Goal: Task Accomplishment & Management: Use online tool/utility

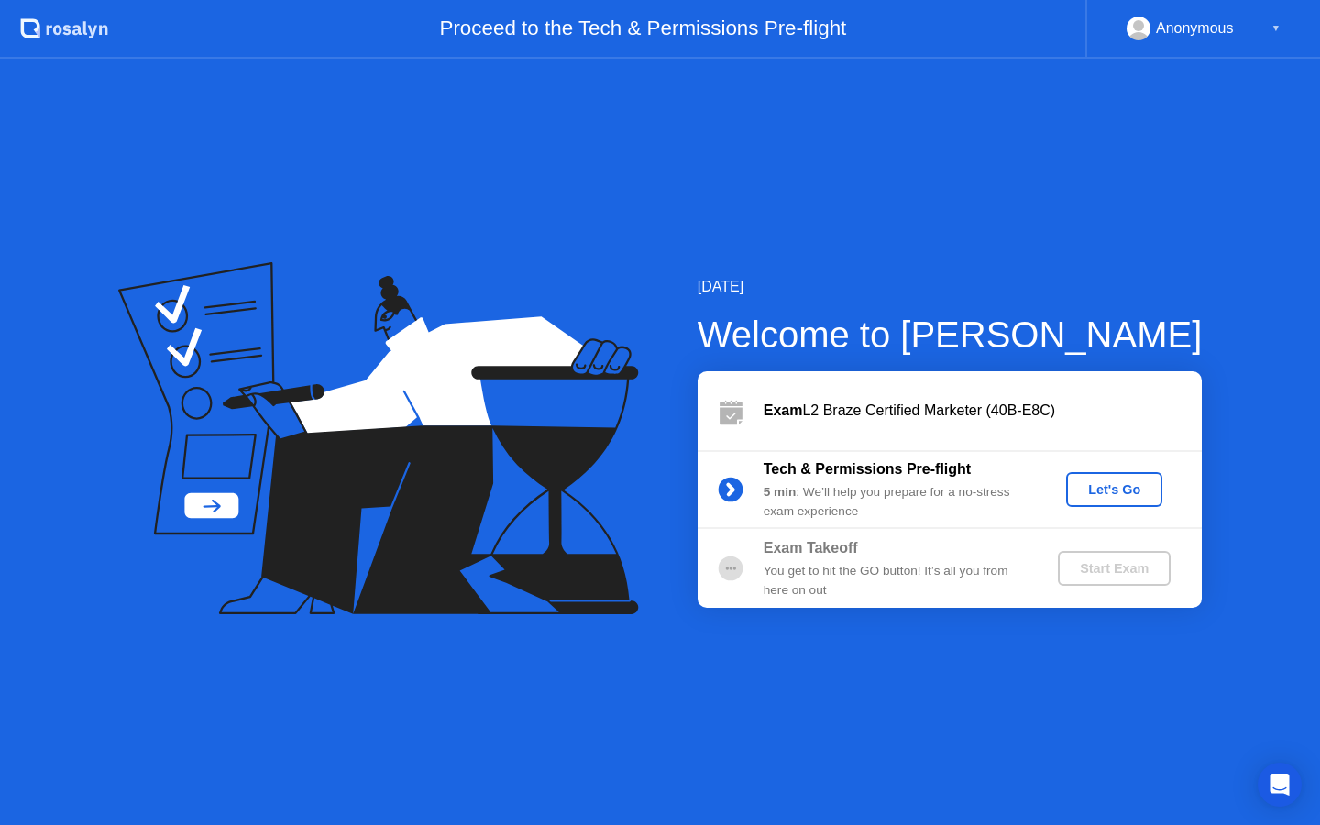
click at [1101, 486] on div "Let's Go" at bounding box center [1114, 489] width 82 height 15
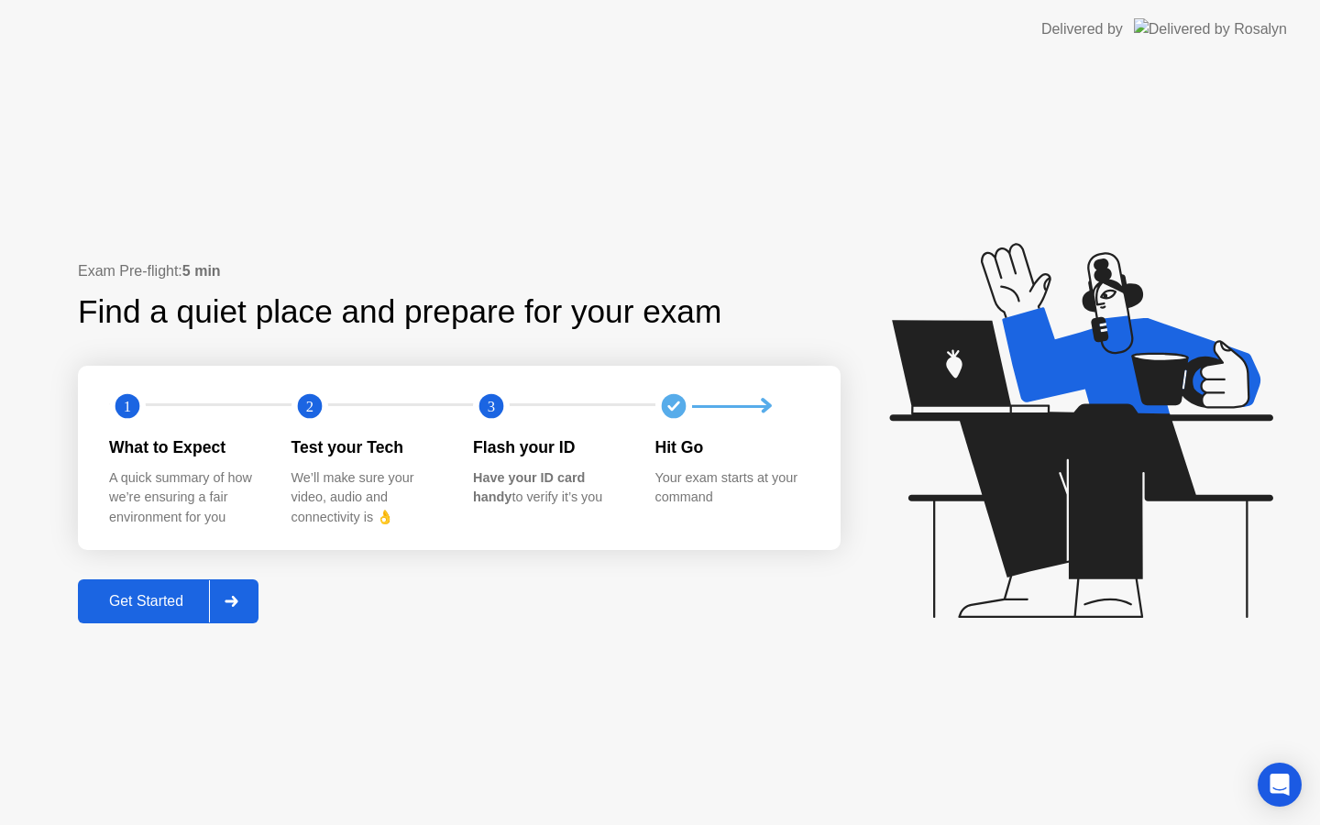
click at [172, 604] on div "Get Started" at bounding box center [146, 601] width 126 height 17
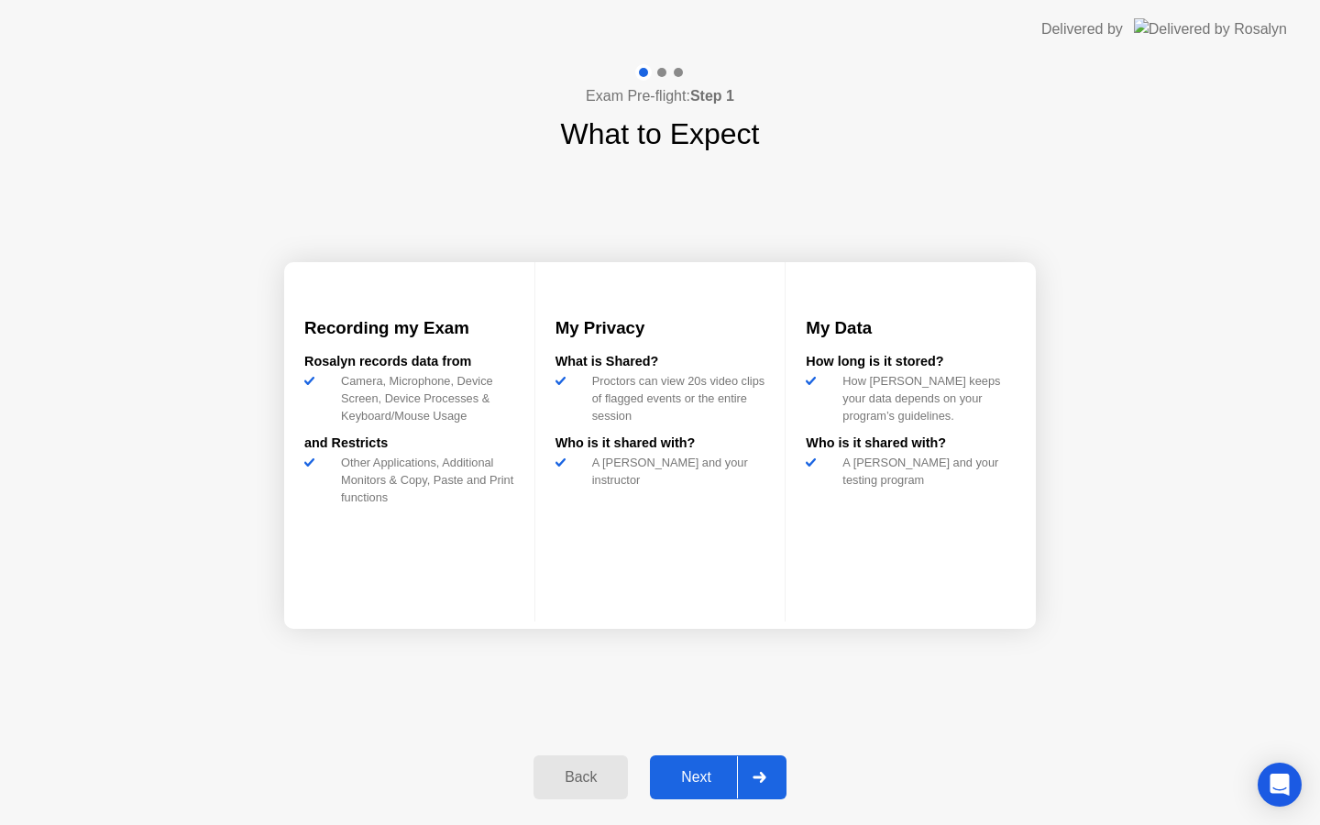
click at [715, 776] on div "Next" at bounding box center [696, 777] width 82 height 17
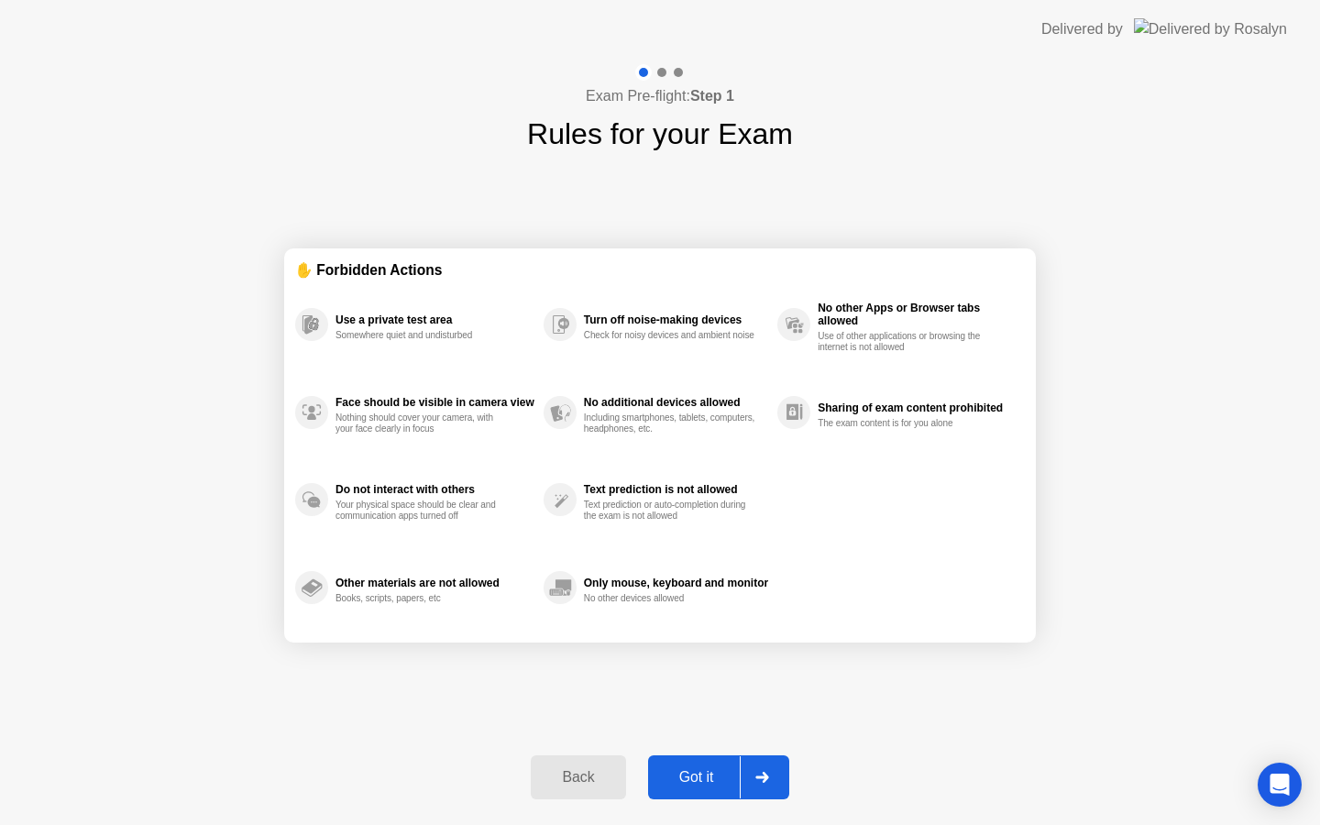
click at [706, 776] on div "Got it" at bounding box center [697, 777] width 86 height 17
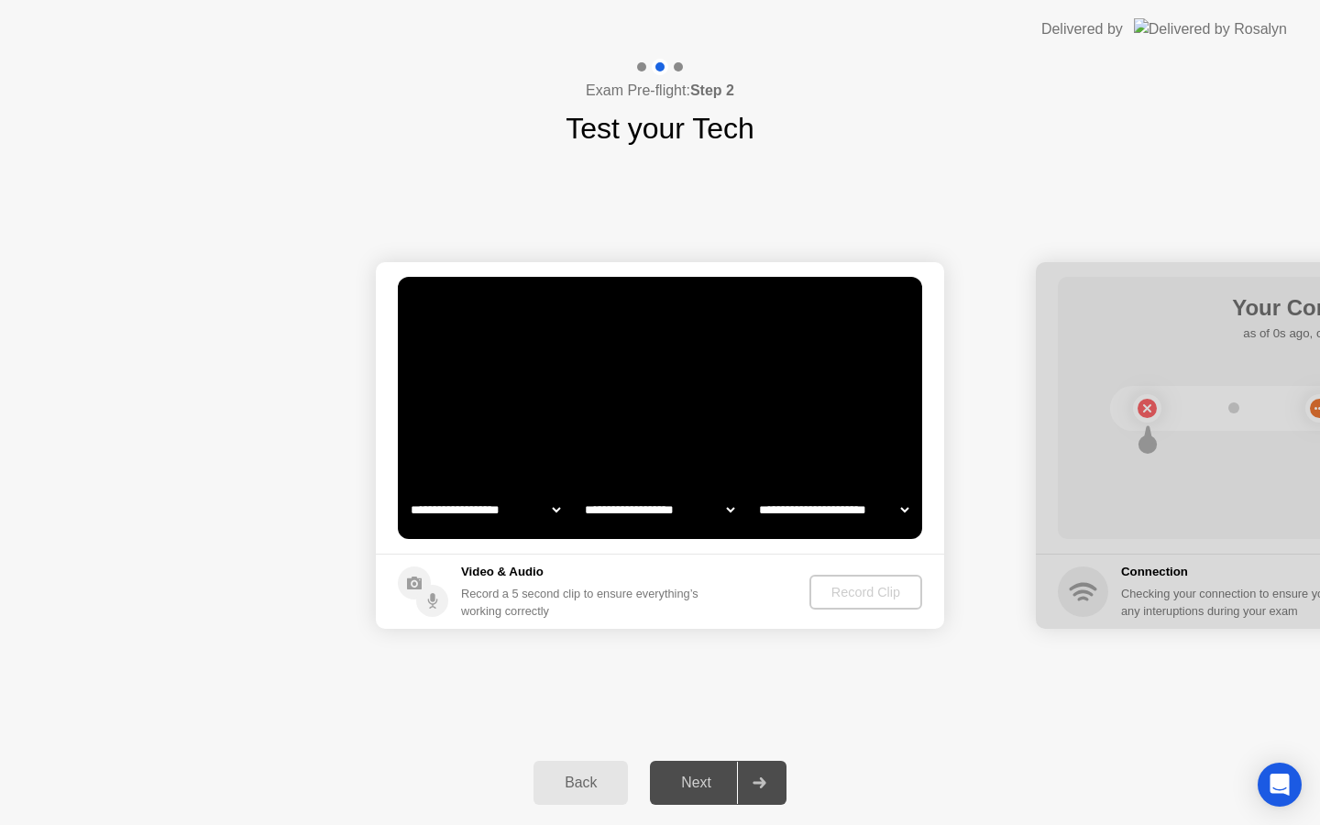
select select "**********"
select select "*******"
click at [864, 596] on div "Record Clip" at bounding box center [867, 592] width 98 height 15
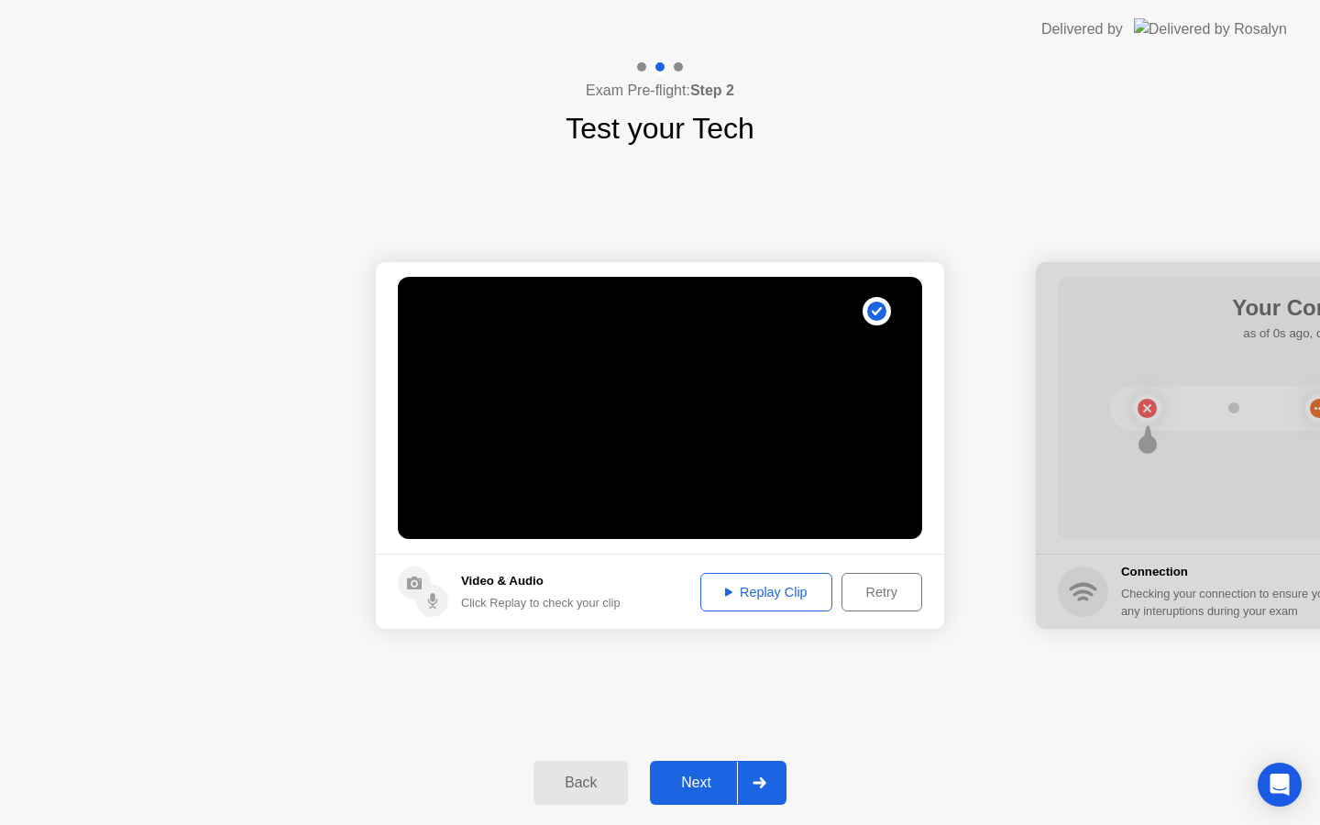
click at [757, 589] on div "Replay Clip" at bounding box center [766, 592] width 119 height 15
click at [792, 608] on button "Replay Clip" at bounding box center [766, 592] width 132 height 39
click at [710, 782] on div "Next" at bounding box center [696, 783] width 82 height 17
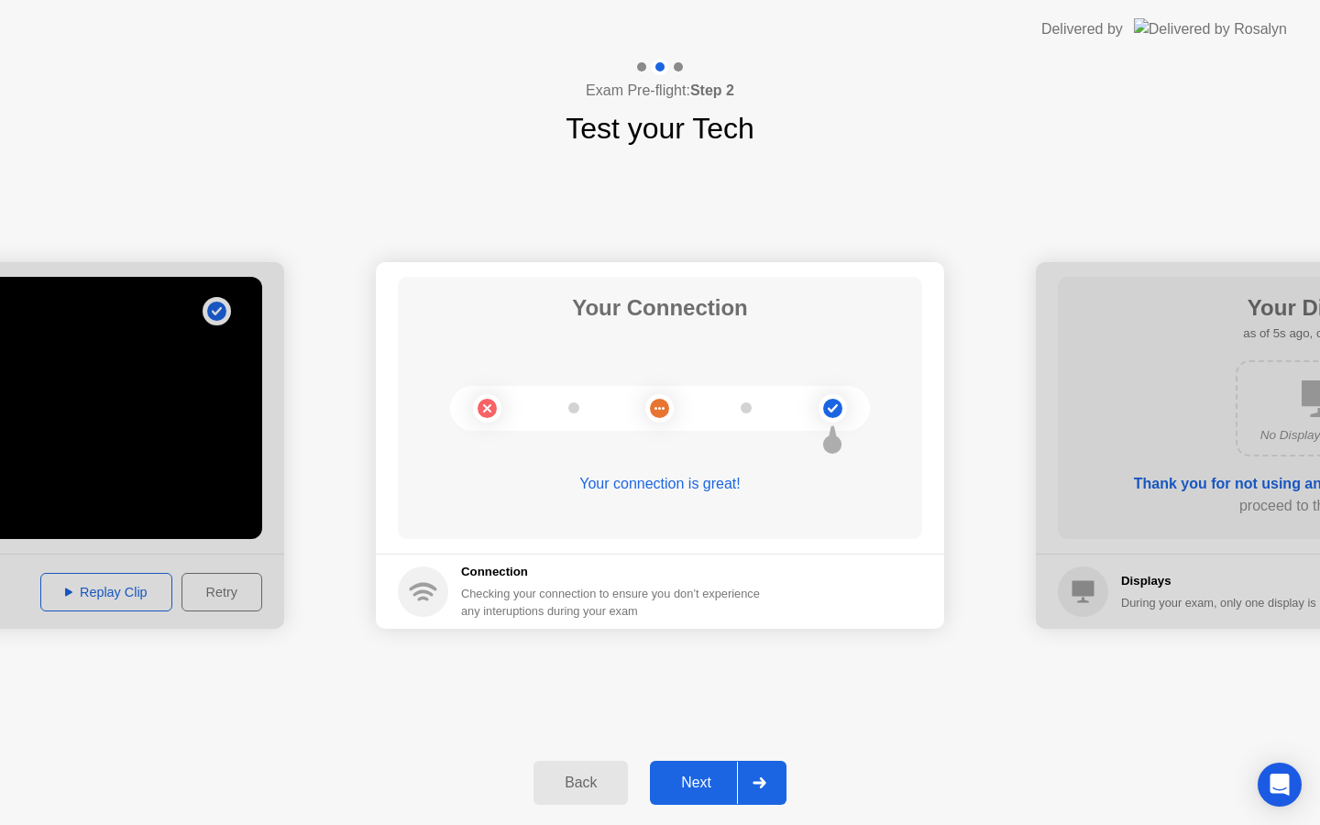
click at [707, 785] on div "Next" at bounding box center [696, 783] width 82 height 17
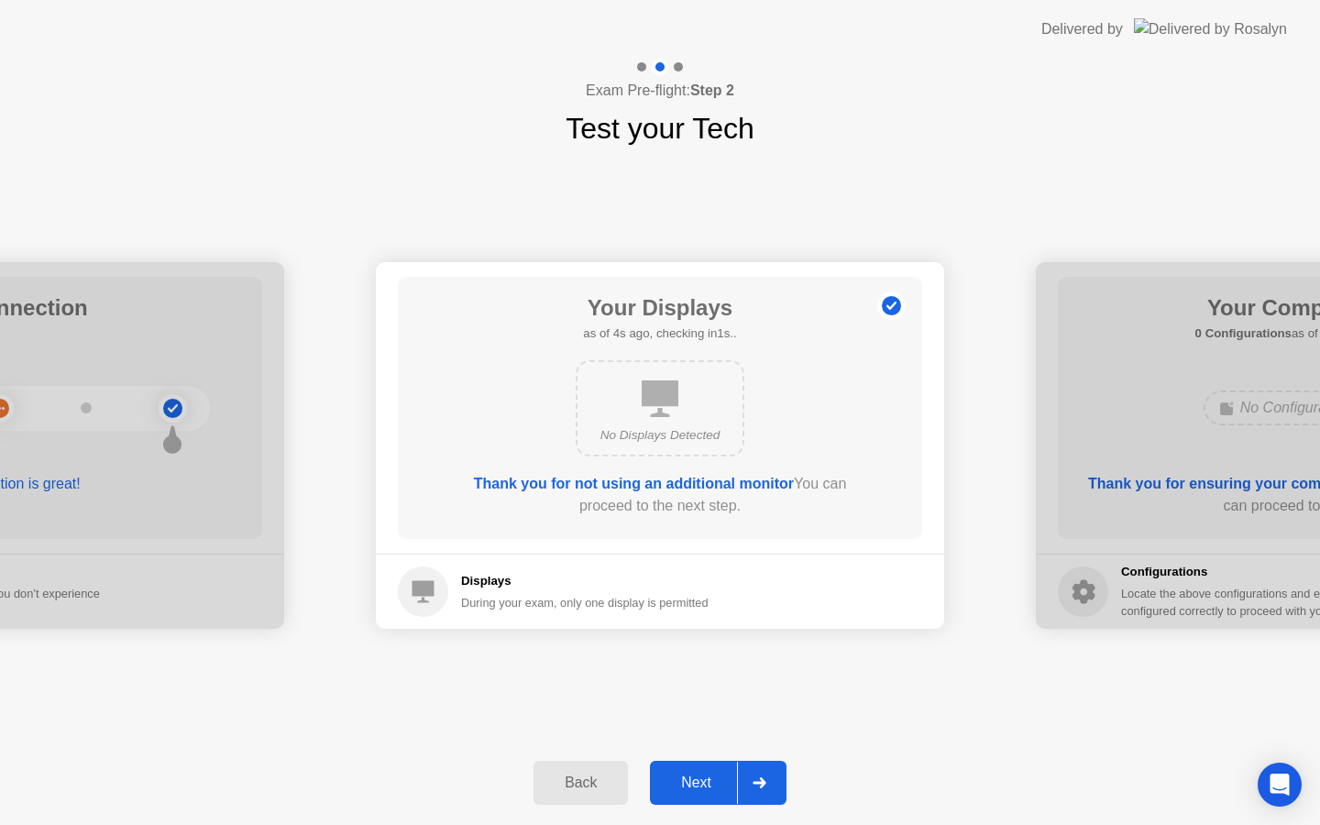
click at [703, 787] on div "Next" at bounding box center [696, 783] width 82 height 17
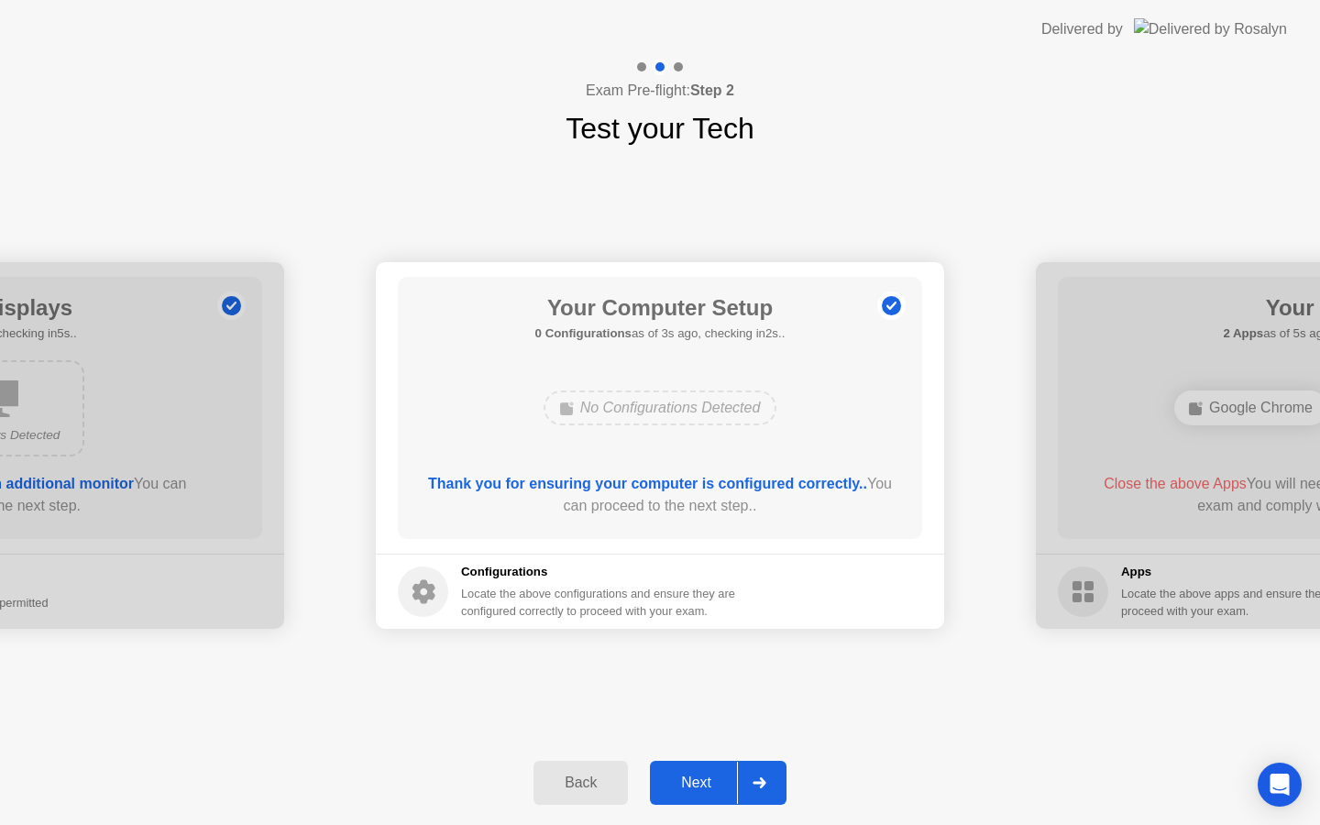
click at [709, 776] on div "Next" at bounding box center [696, 783] width 82 height 17
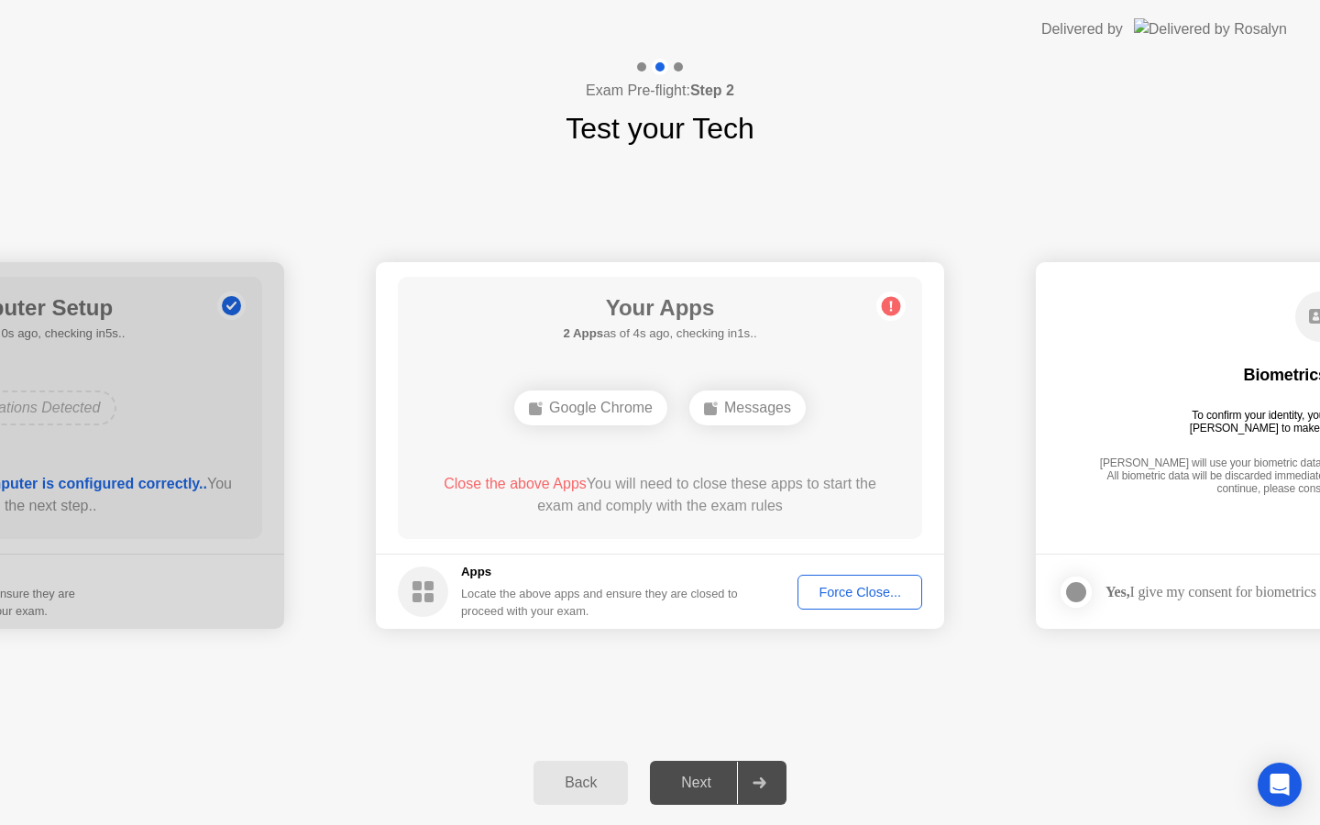
click at [842, 595] on div "Force Close..." at bounding box center [860, 592] width 112 height 15
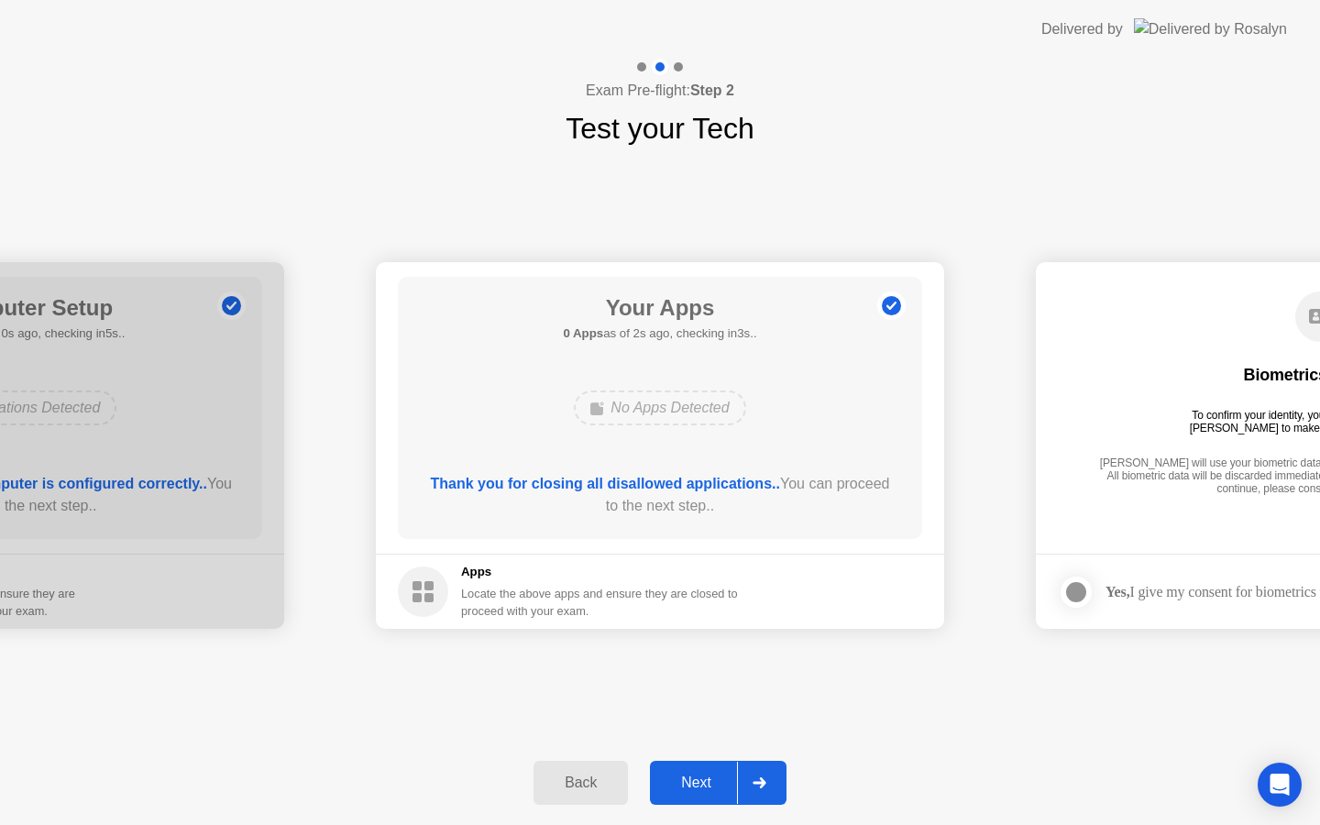
click at [712, 789] on div "Next" at bounding box center [696, 783] width 82 height 17
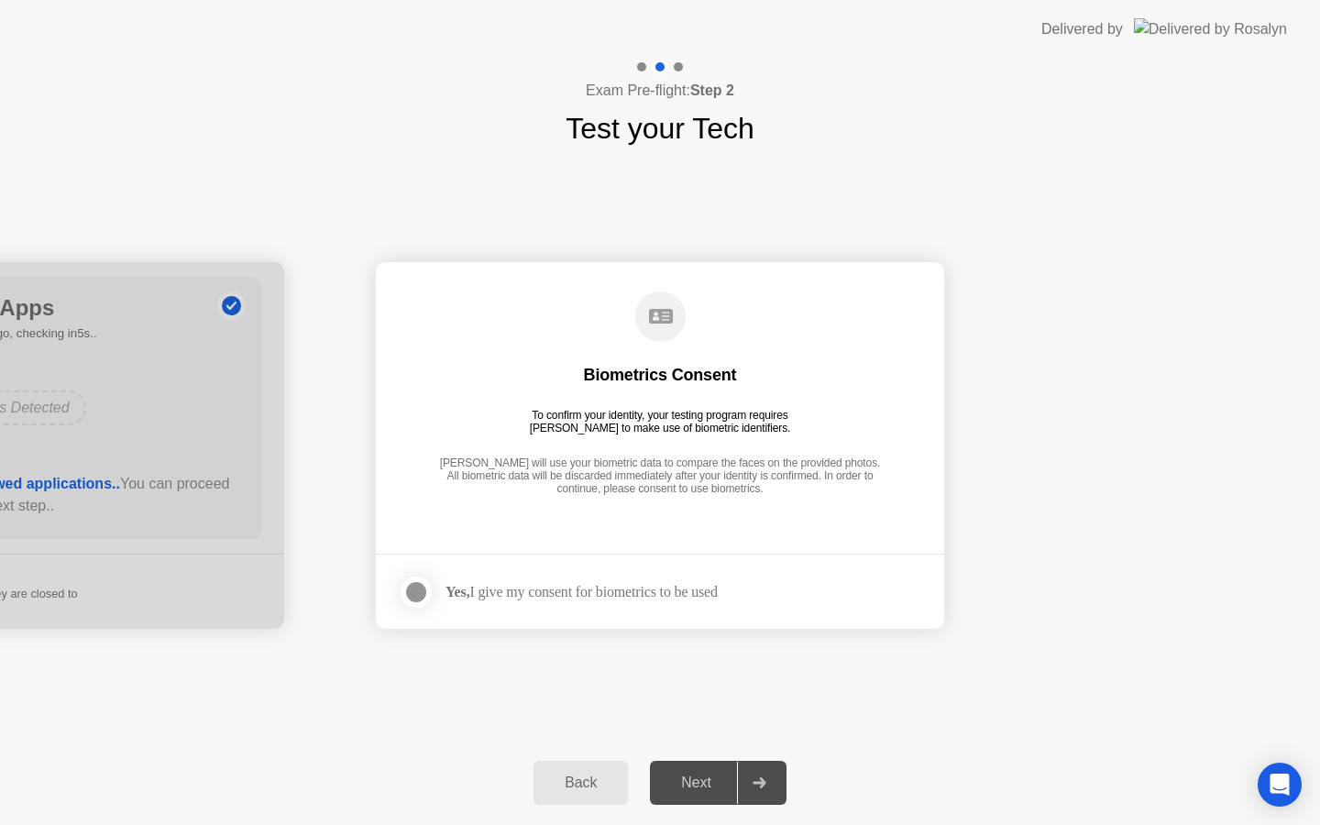
click at [415, 587] on div at bounding box center [416, 592] width 22 height 22
click at [709, 783] on div "Next" at bounding box center [696, 783] width 82 height 17
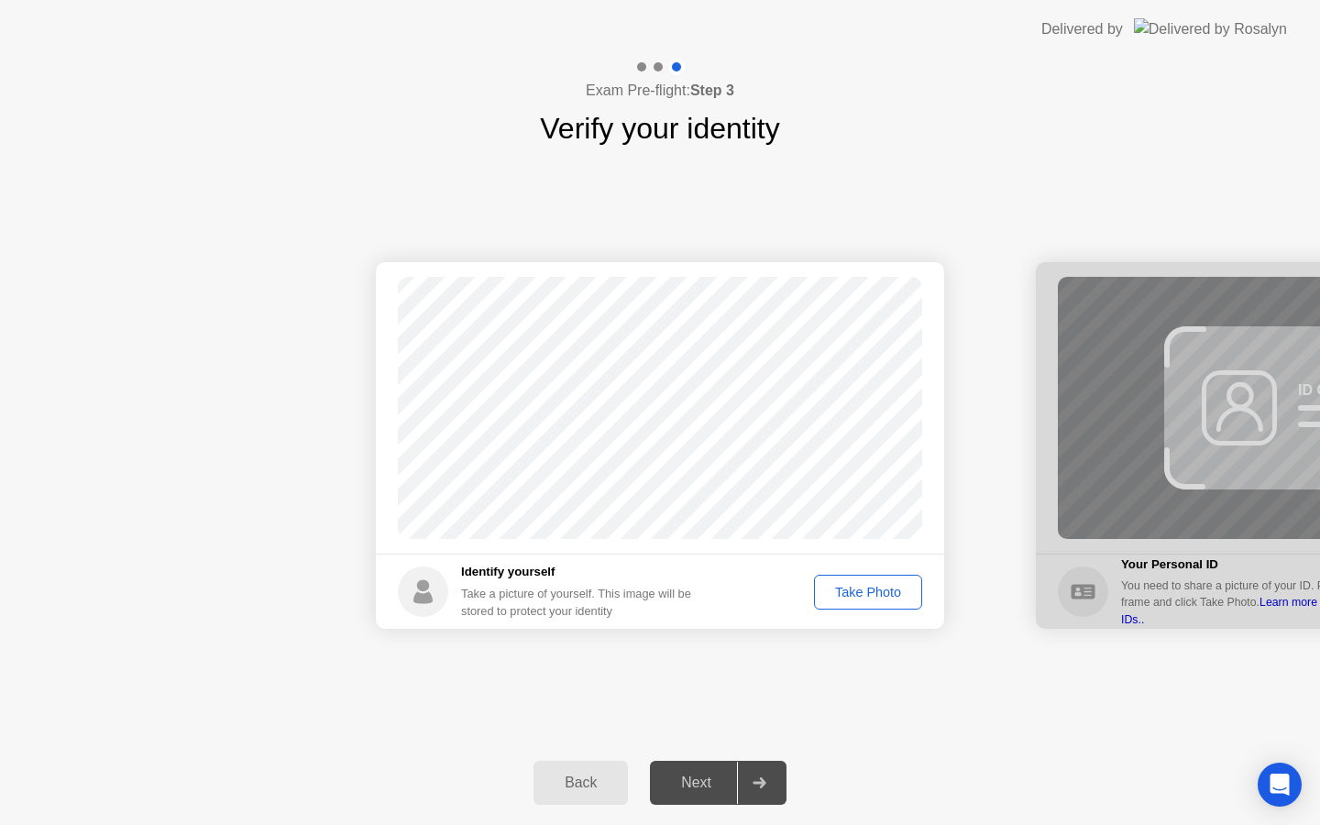
click at [864, 600] on div "Take Photo" at bounding box center [867, 592] width 95 height 15
click at [697, 780] on div "Next" at bounding box center [696, 783] width 82 height 17
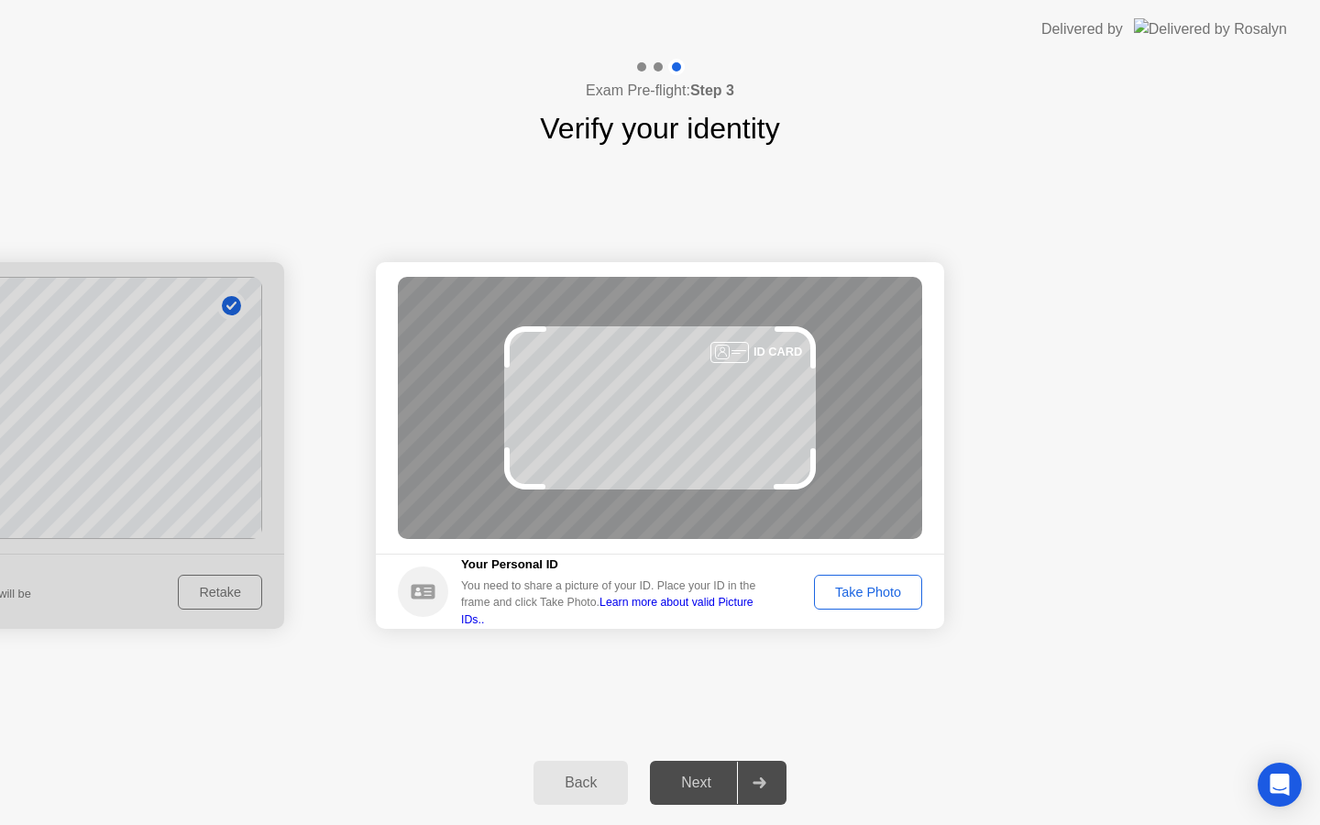
click at [852, 600] on div "Take Photo" at bounding box center [867, 592] width 95 height 15
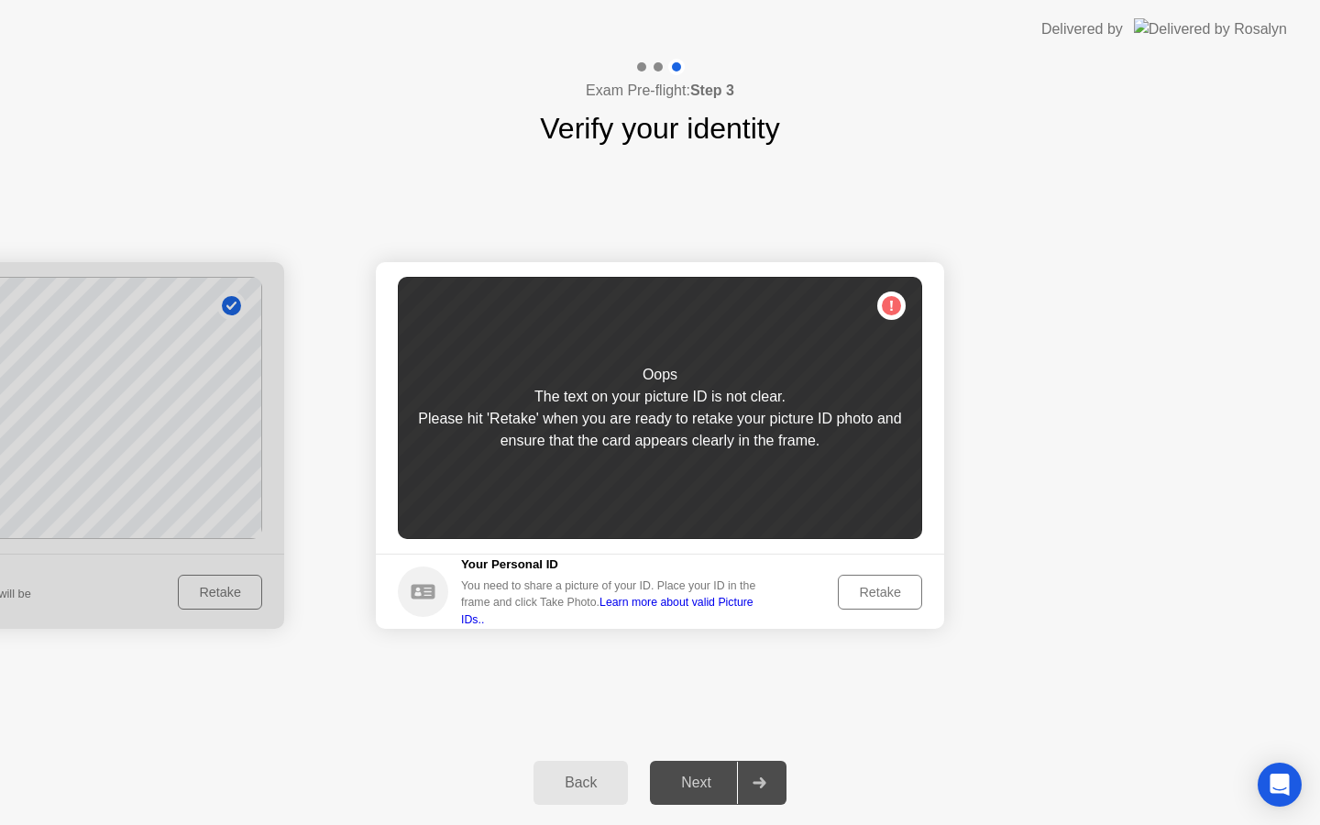
click at [876, 595] on div "Retake" at bounding box center [880, 592] width 72 height 15
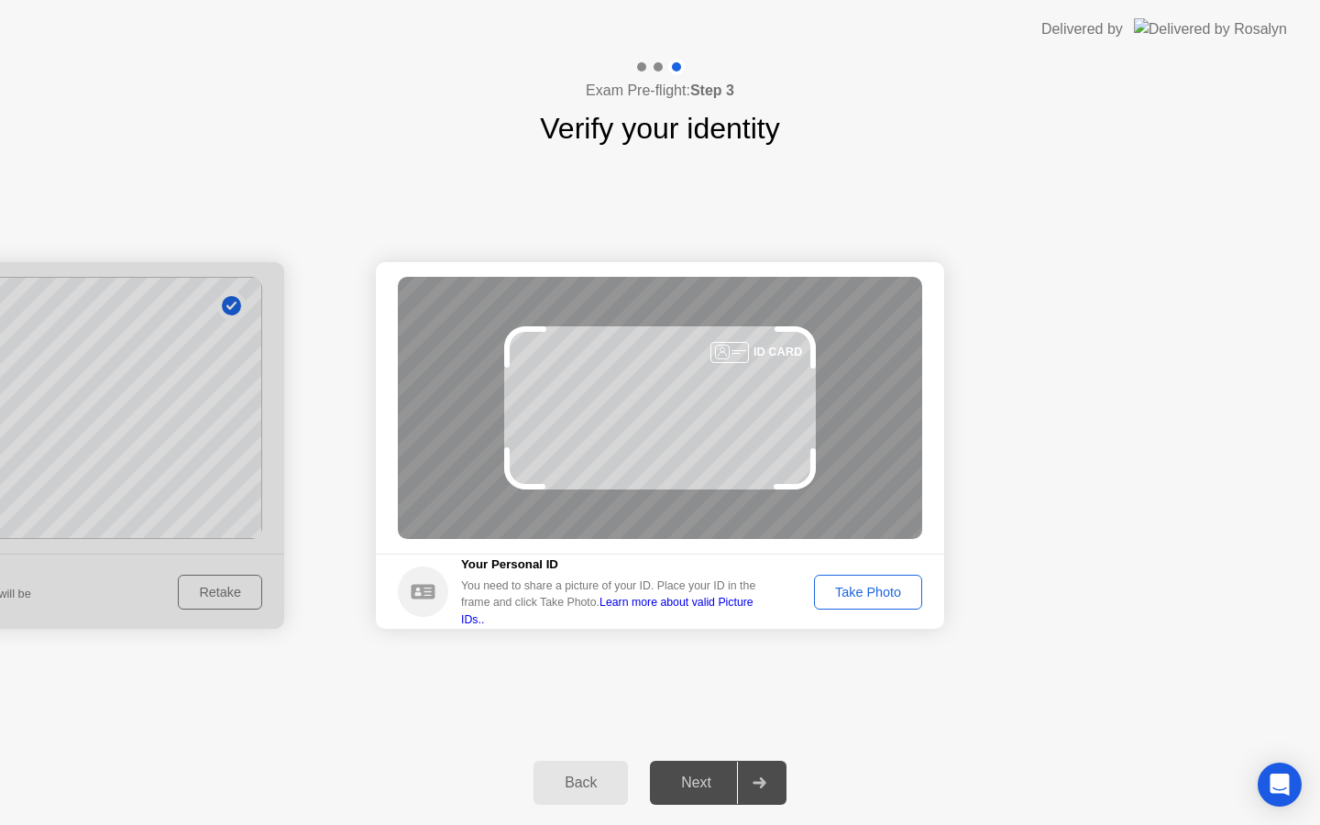
click at [876, 595] on div "Take Photo" at bounding box center [867, 592] width 95 height 15
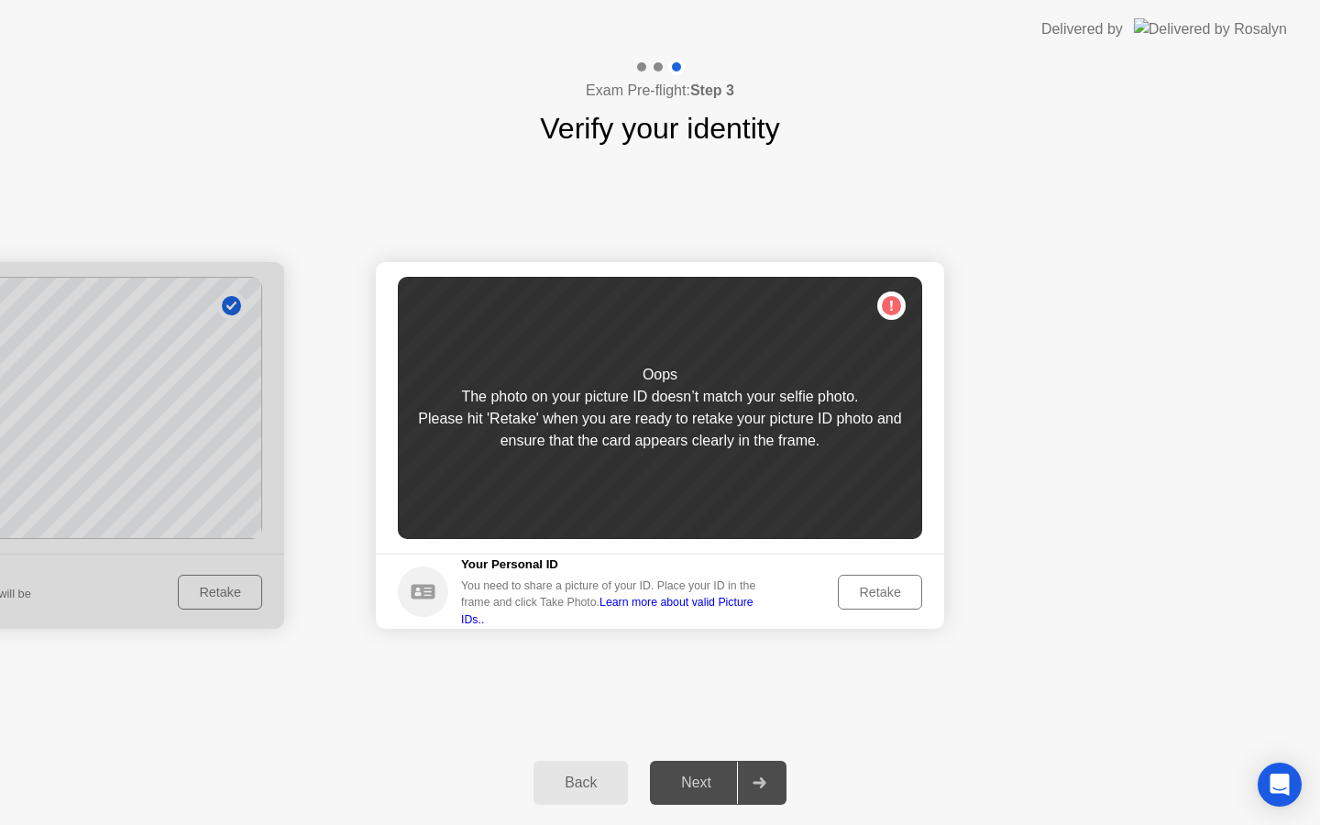
click at [875, 600] on div "Retake" at bounding box center [880, 592] width 72 height 15
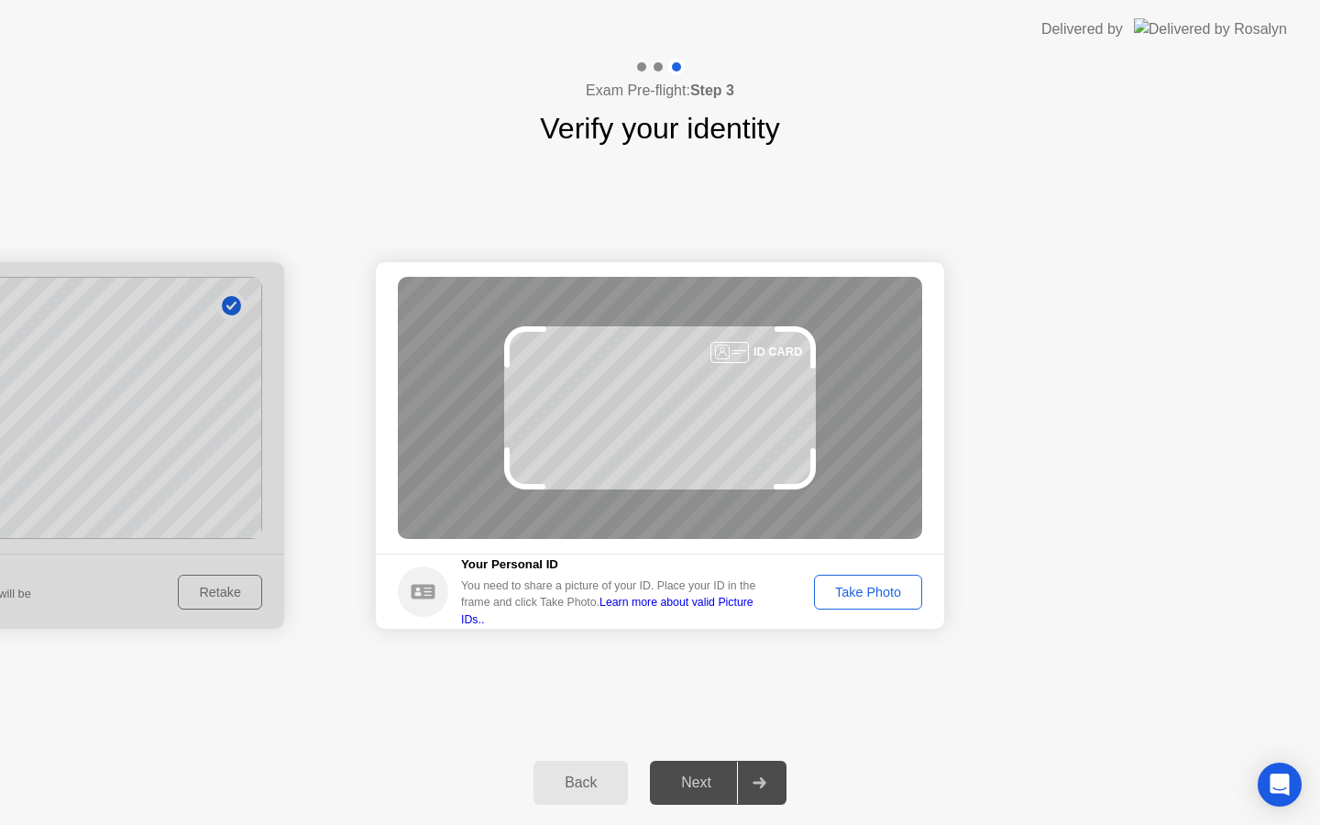
click at [875, 600] on div "Take Photo" at bounding box center [867, 592] width 95 height 15
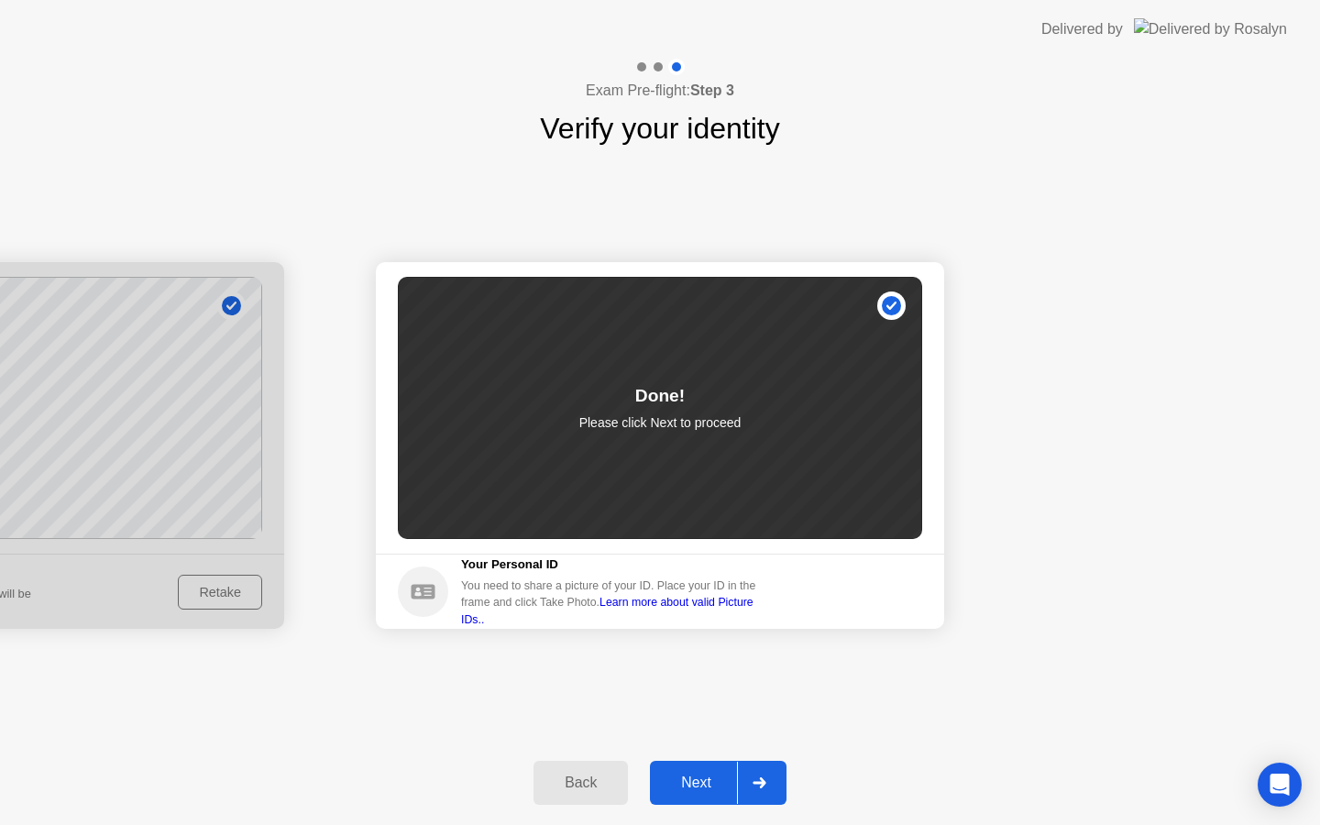
click at [707, 779] on div "Next" at bounding box center [696, 783] width 82 height 17
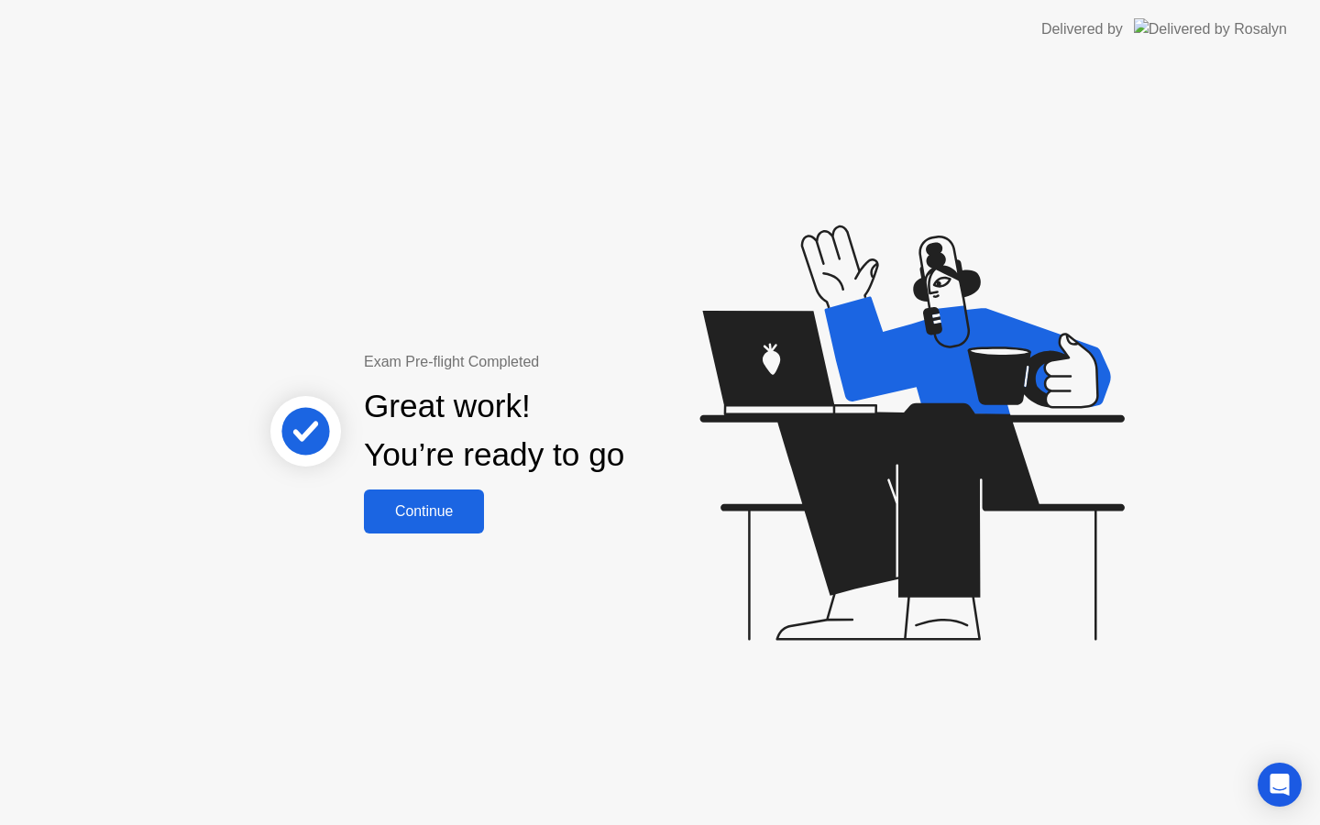
click at [455, 524] on button "Continue" at bounding box center [424, 512] width 120 height 44
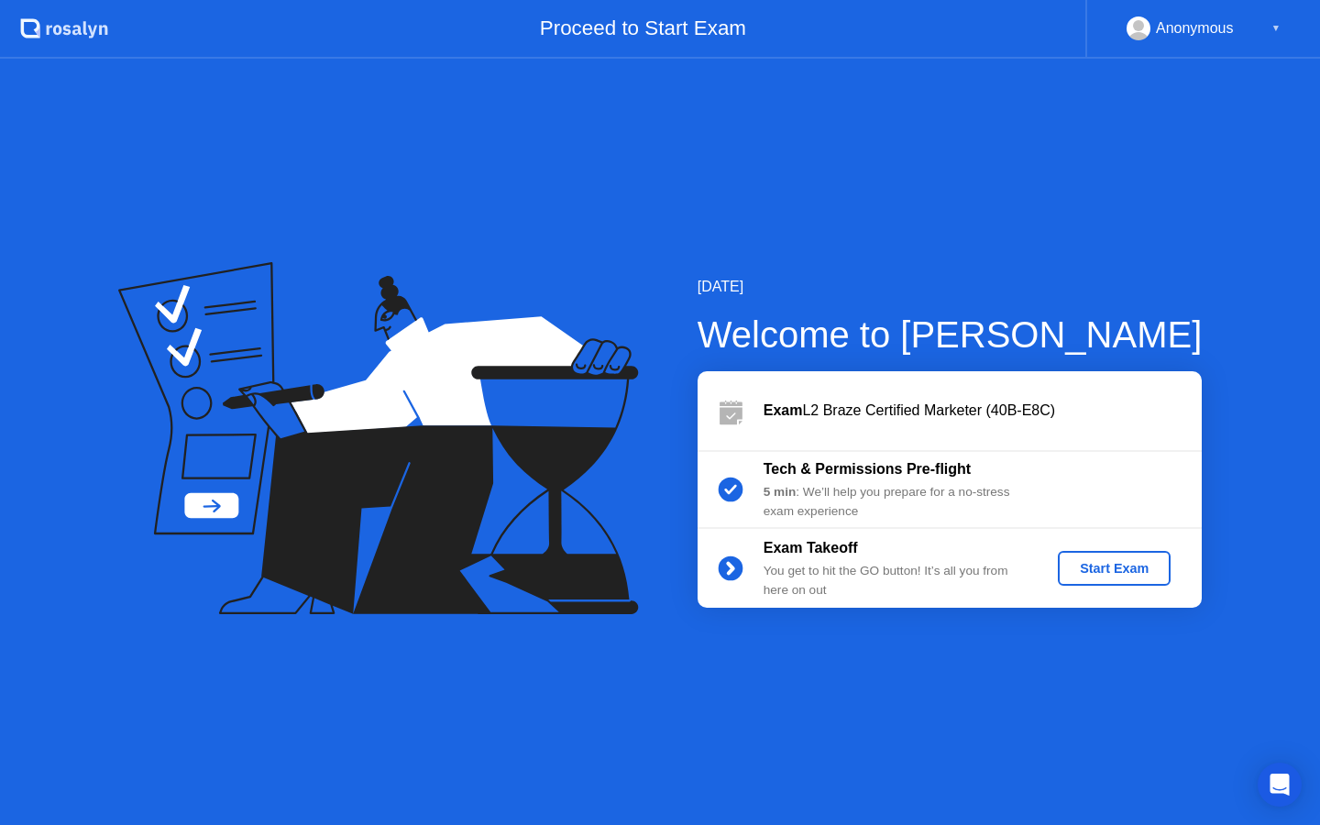
click at [1107, 574] on div "Start Exam" at bounding box center [1114, 568] width 98 height 15
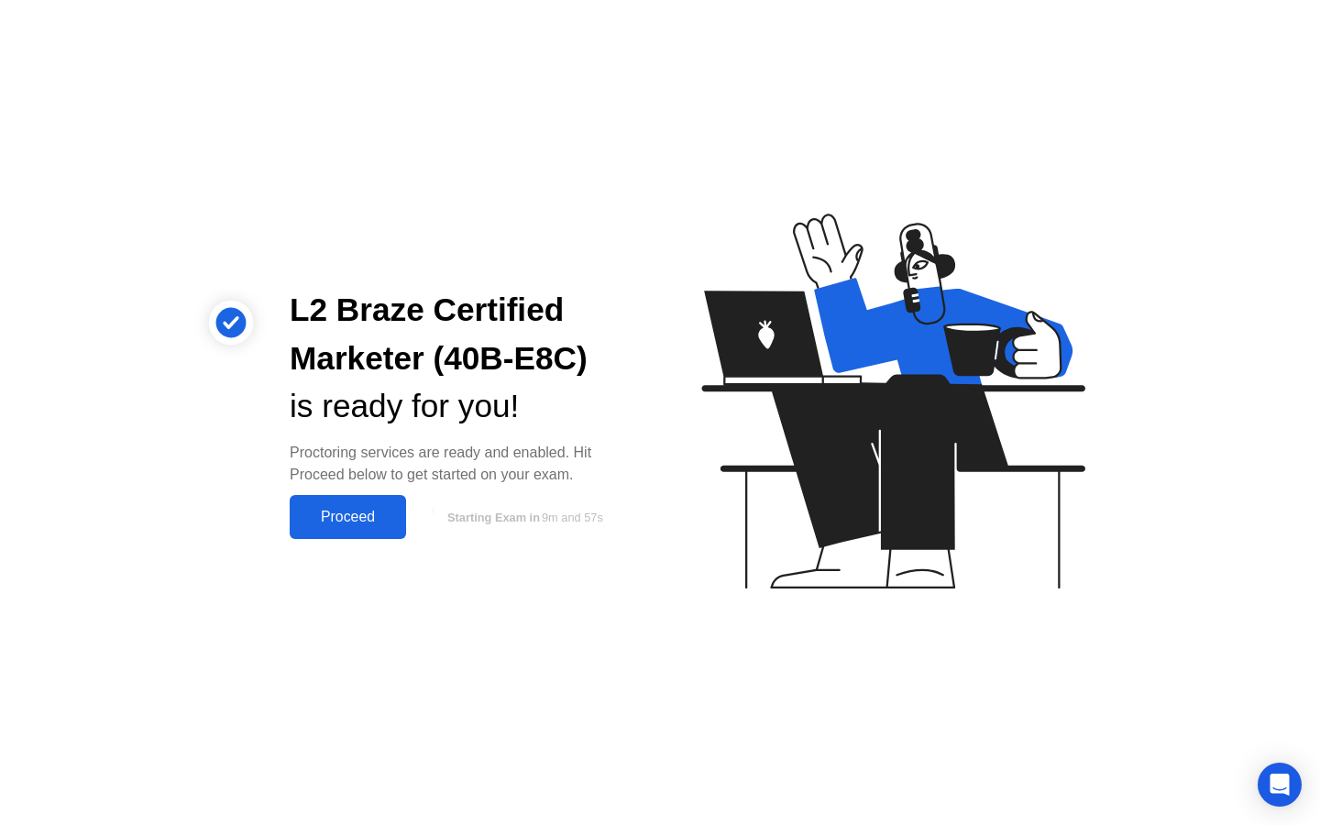
click at [358, 511] on div "Proceed" at bounding box center [347, 517] width 105 height 17
